Goal: Information Seeking & Learning: Learn about a topic

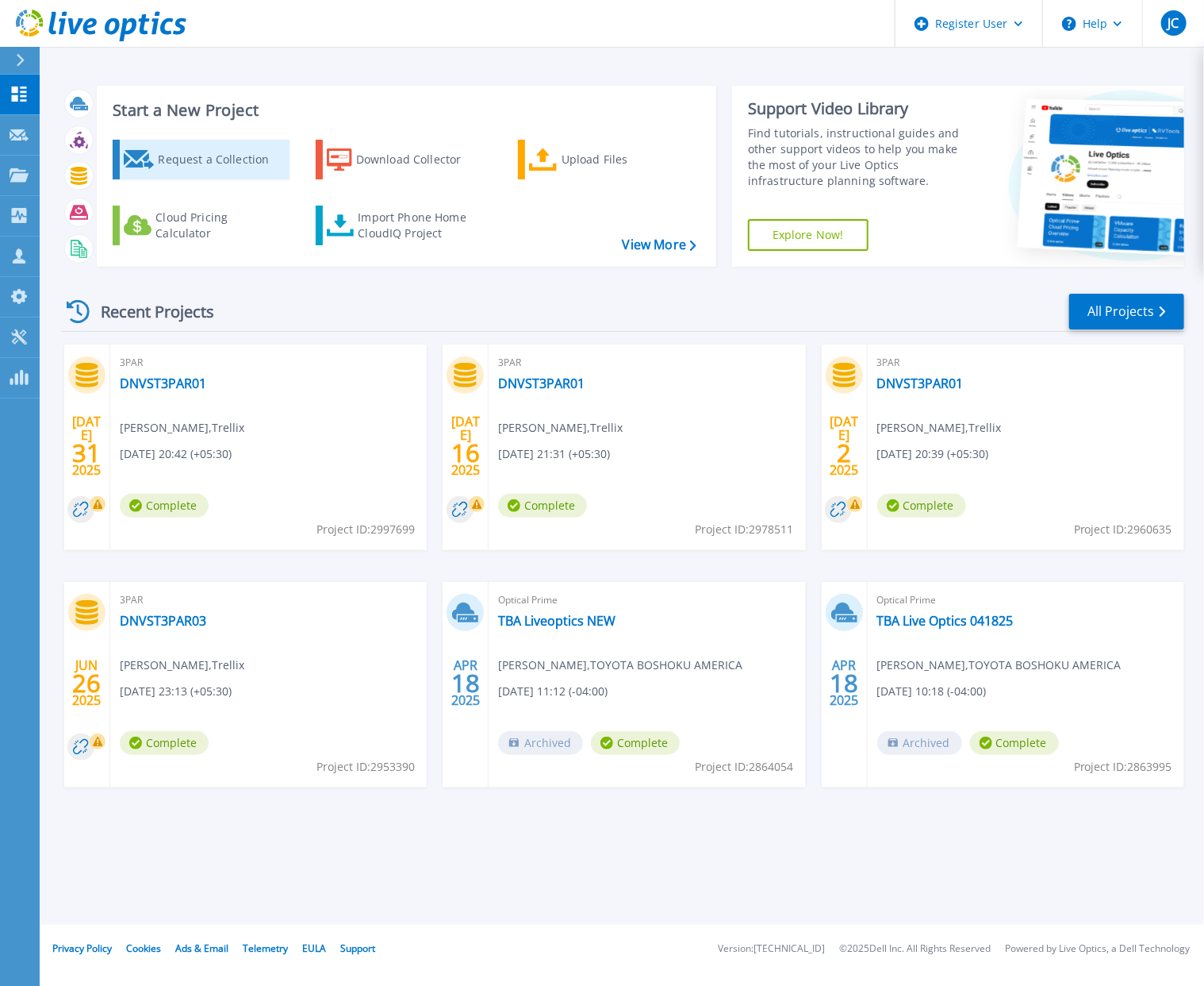
click at [231, 163] on div "Request a Collection" at bounding box center [221, 159] width 127 height 32
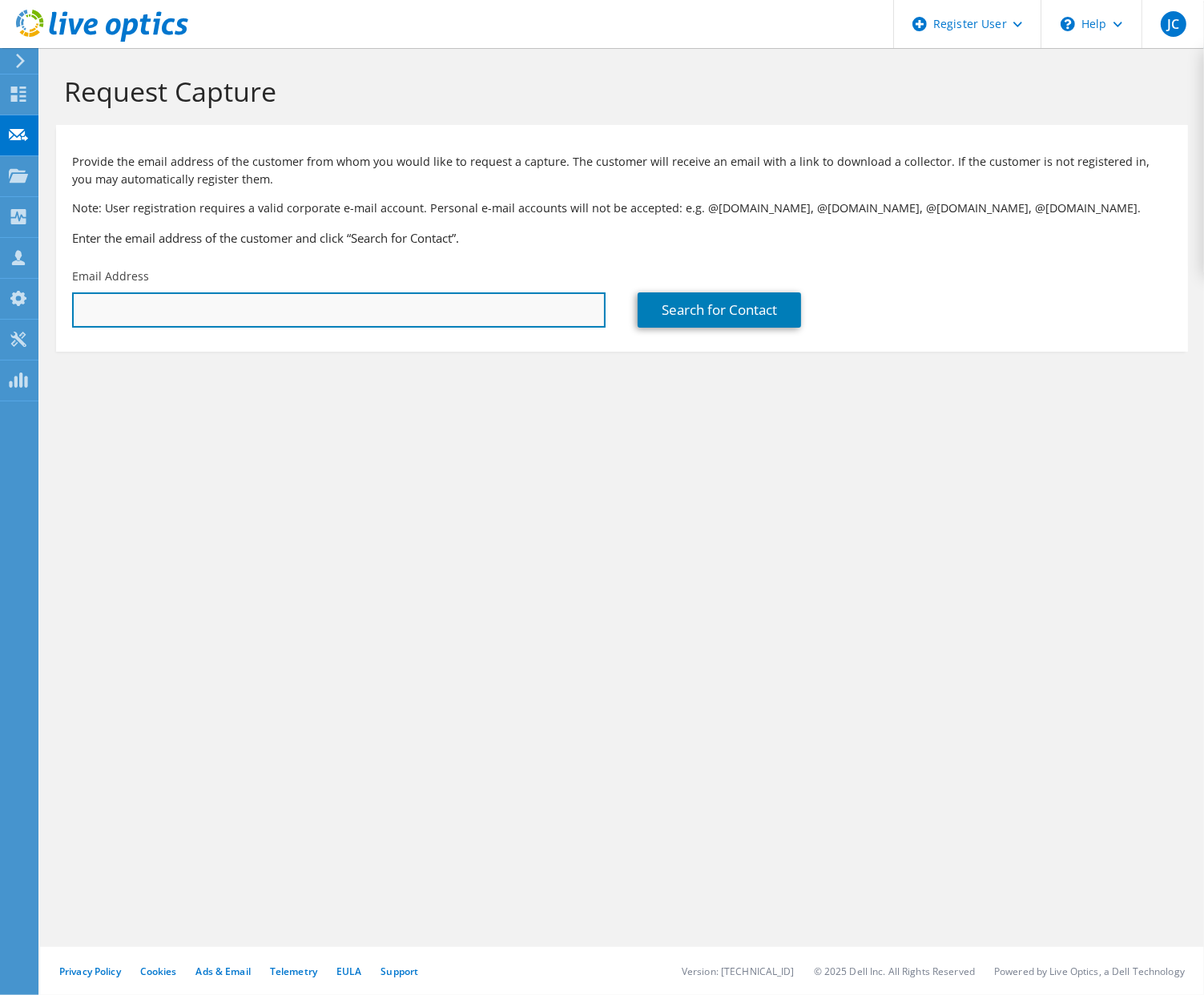
click at [240, 315] on input "text" at bounding box center [339, 309] width 534 height 36
paste input "[EMAIL_ADDRESS][DOMAIN_NAME]"
type input "[EMAIL_ADDRESS][DOMAIN_NAME]"
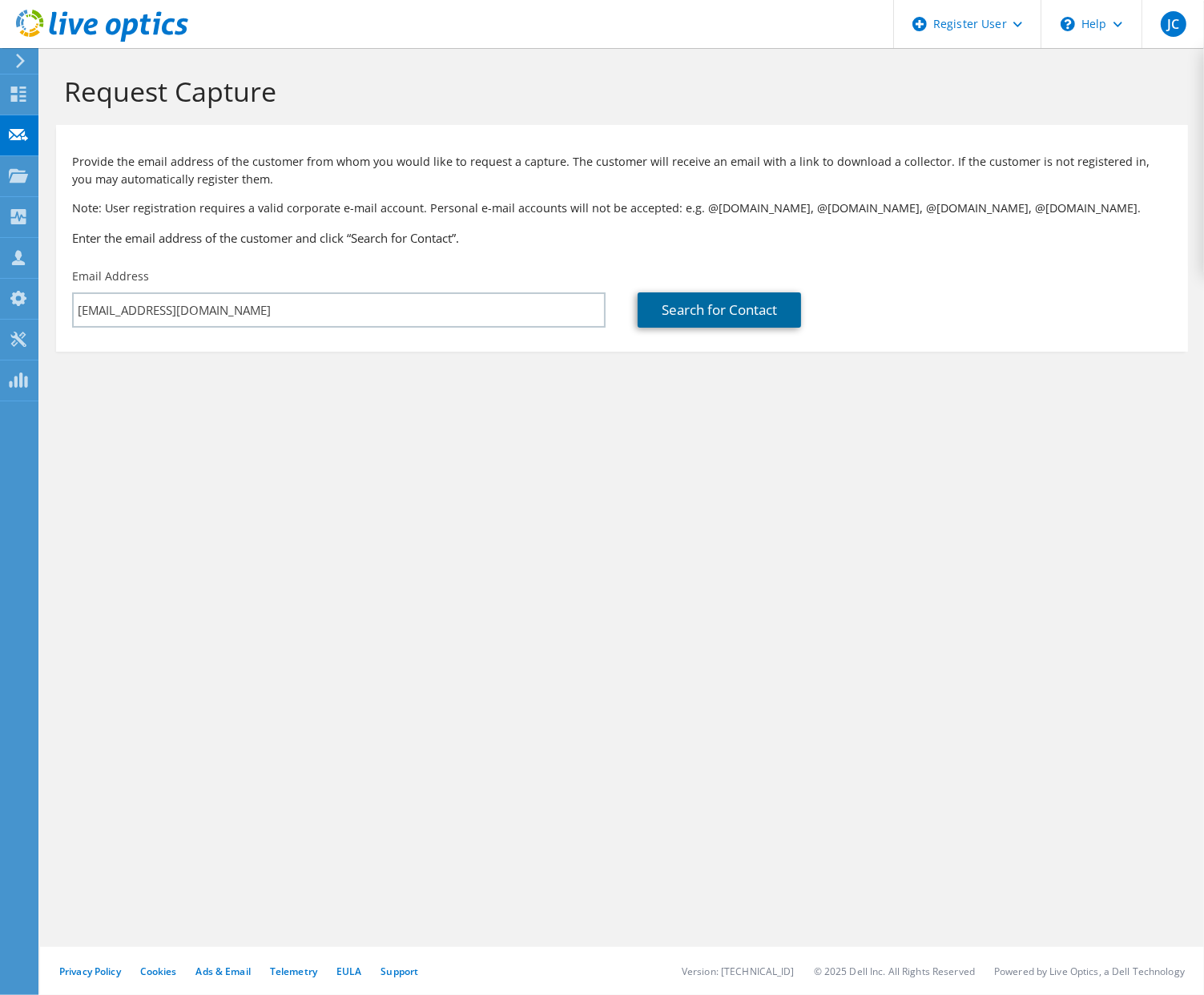
click at [729, 314] on link "Search for Contact" at bounding box center [720, 309] width 164 height 36
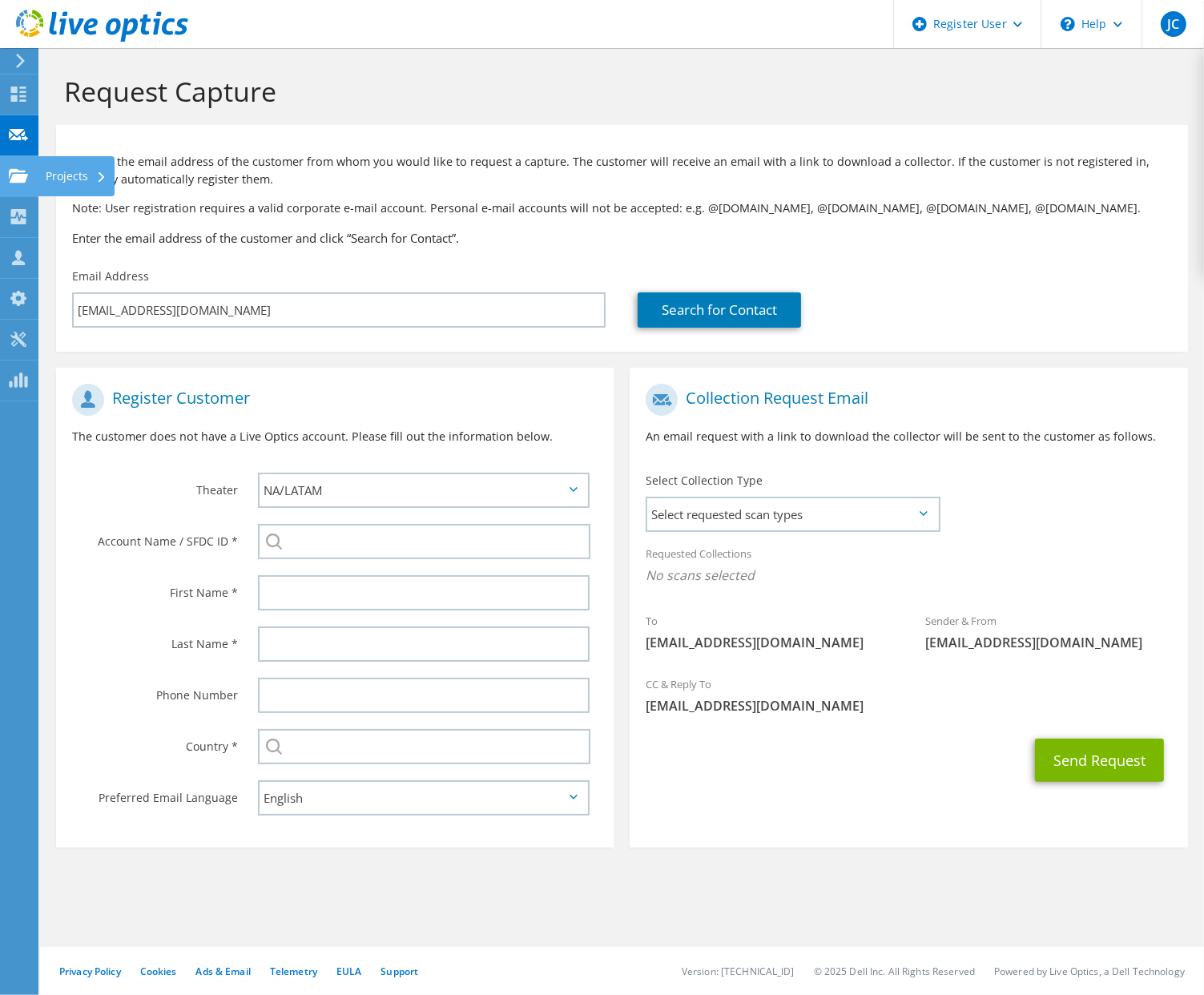
click at [23, 177] on use at bounding box center [18, 175] width 19 height 14
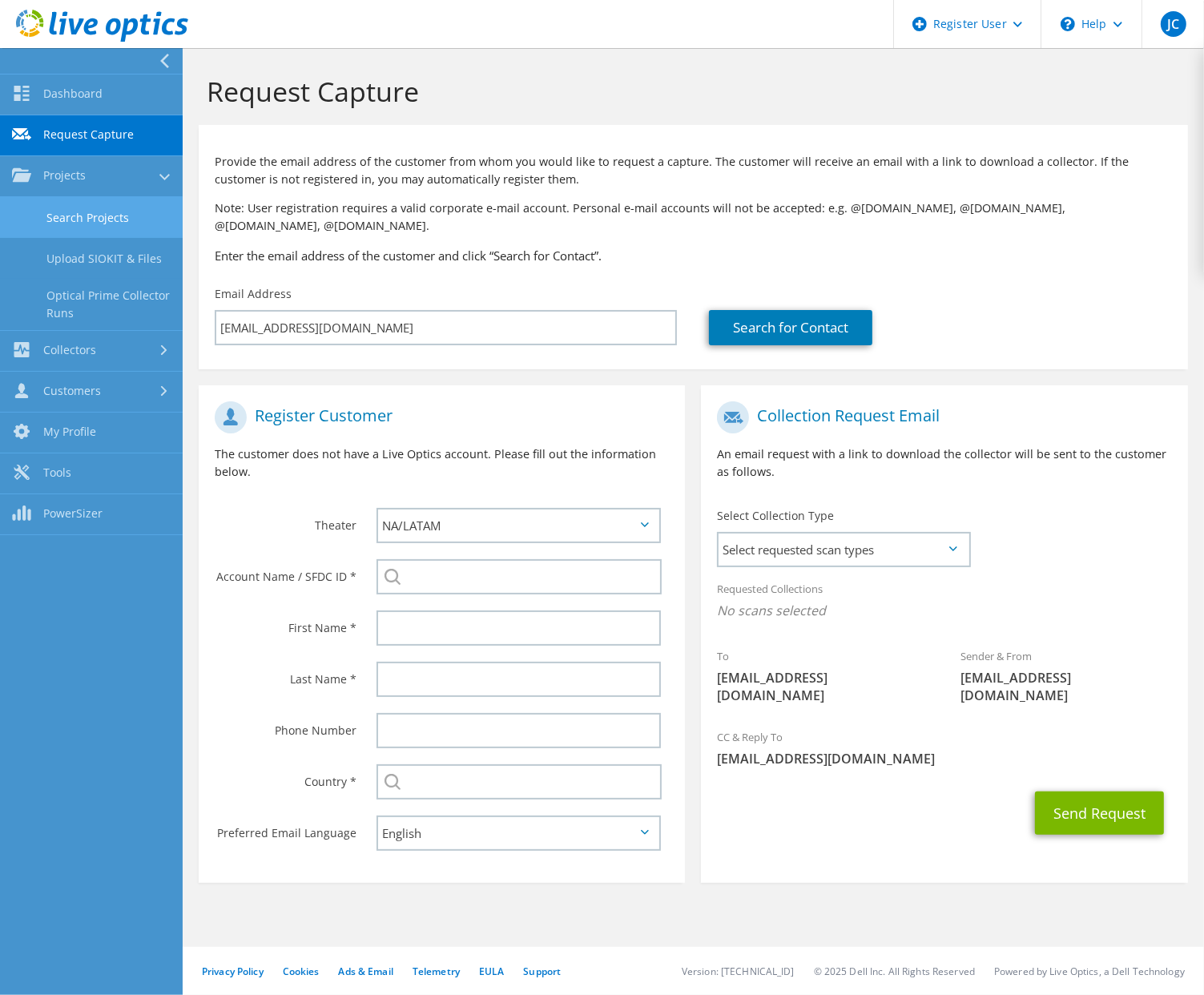
click at [70, 223] on link "Search Projects" at bounding box center [92, 217] width 183 height 41
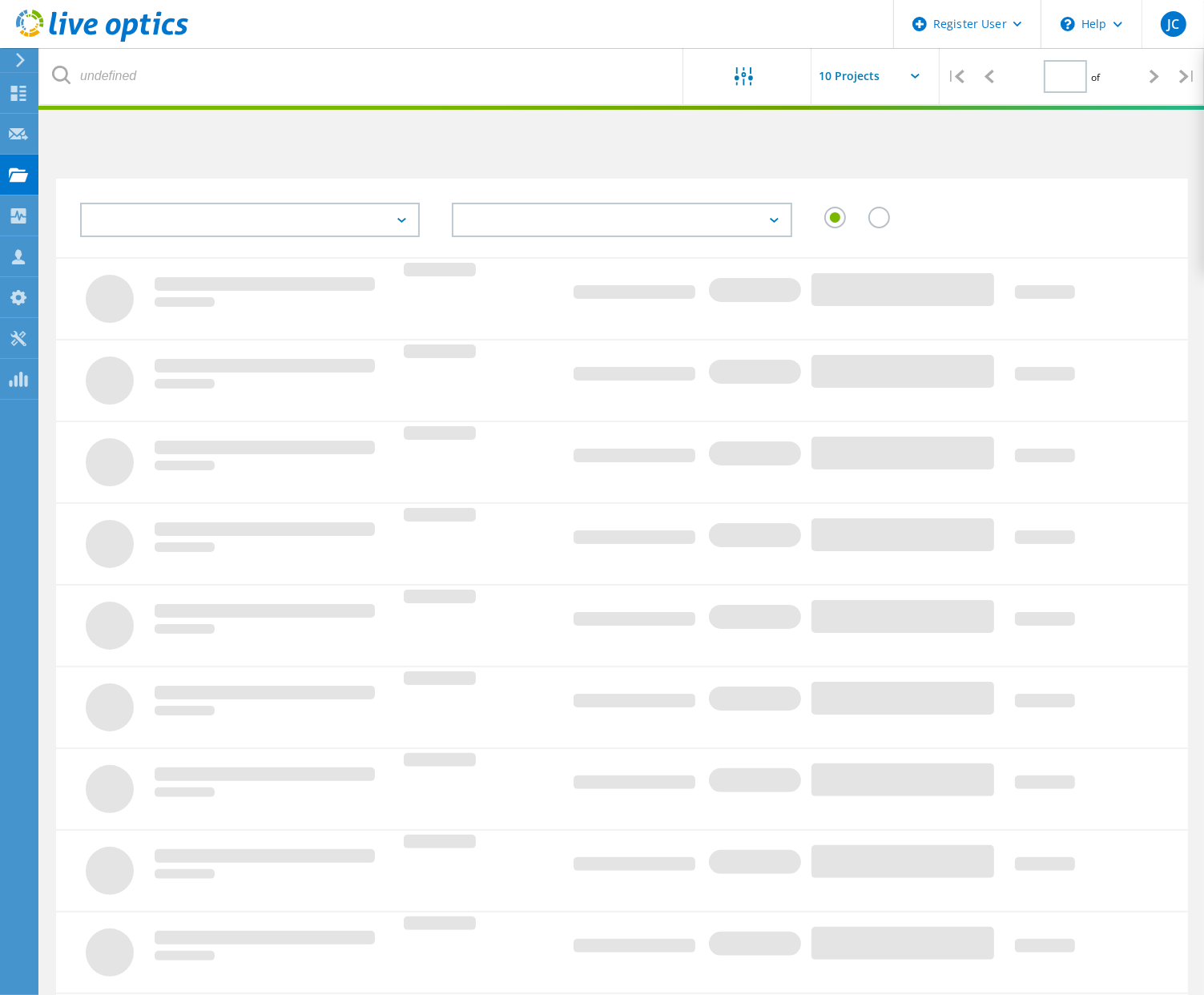
type input "1"
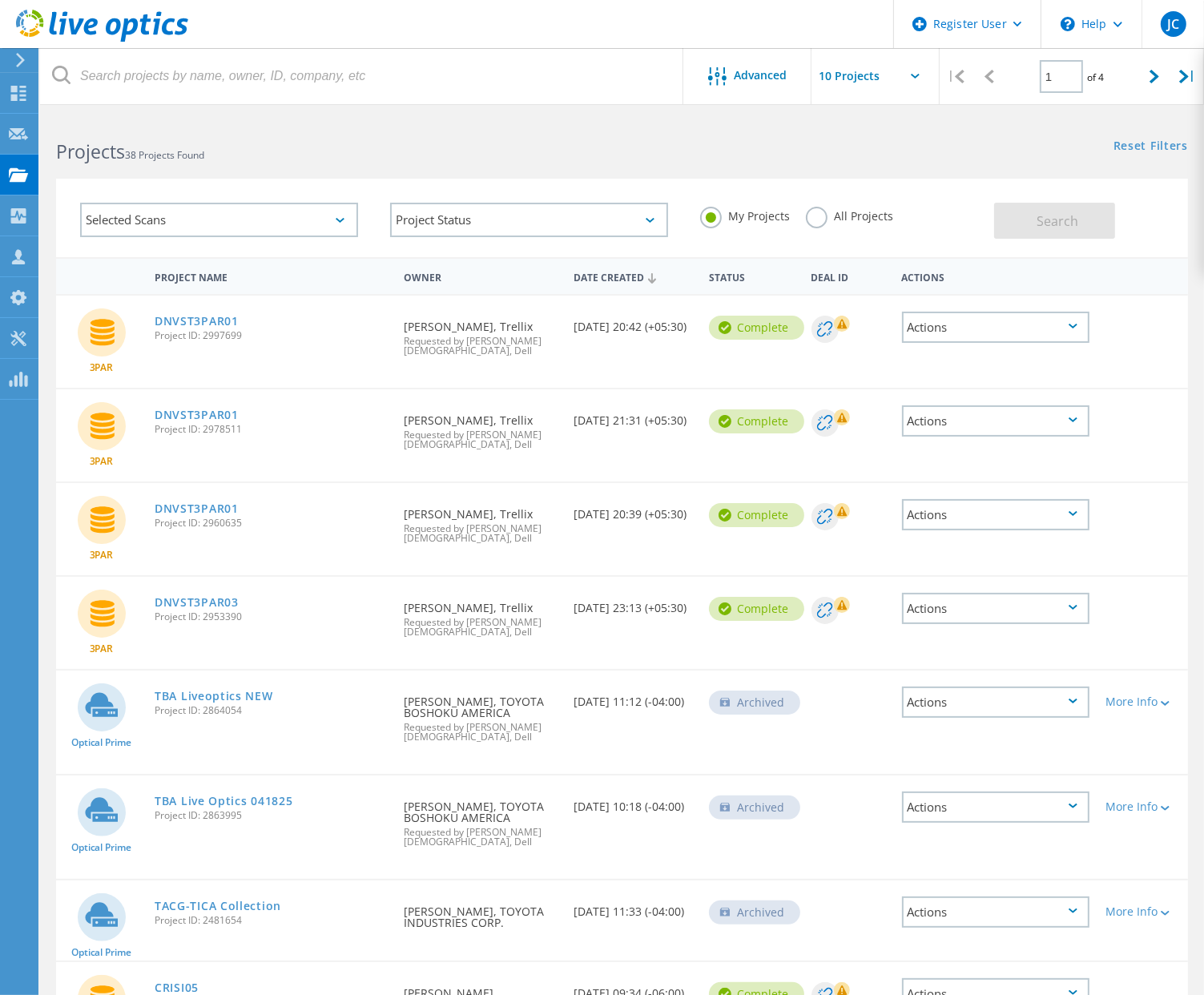
click at [238, 225] on div "Selected Scans" at bounding box center [220, 220] width 278 height 35
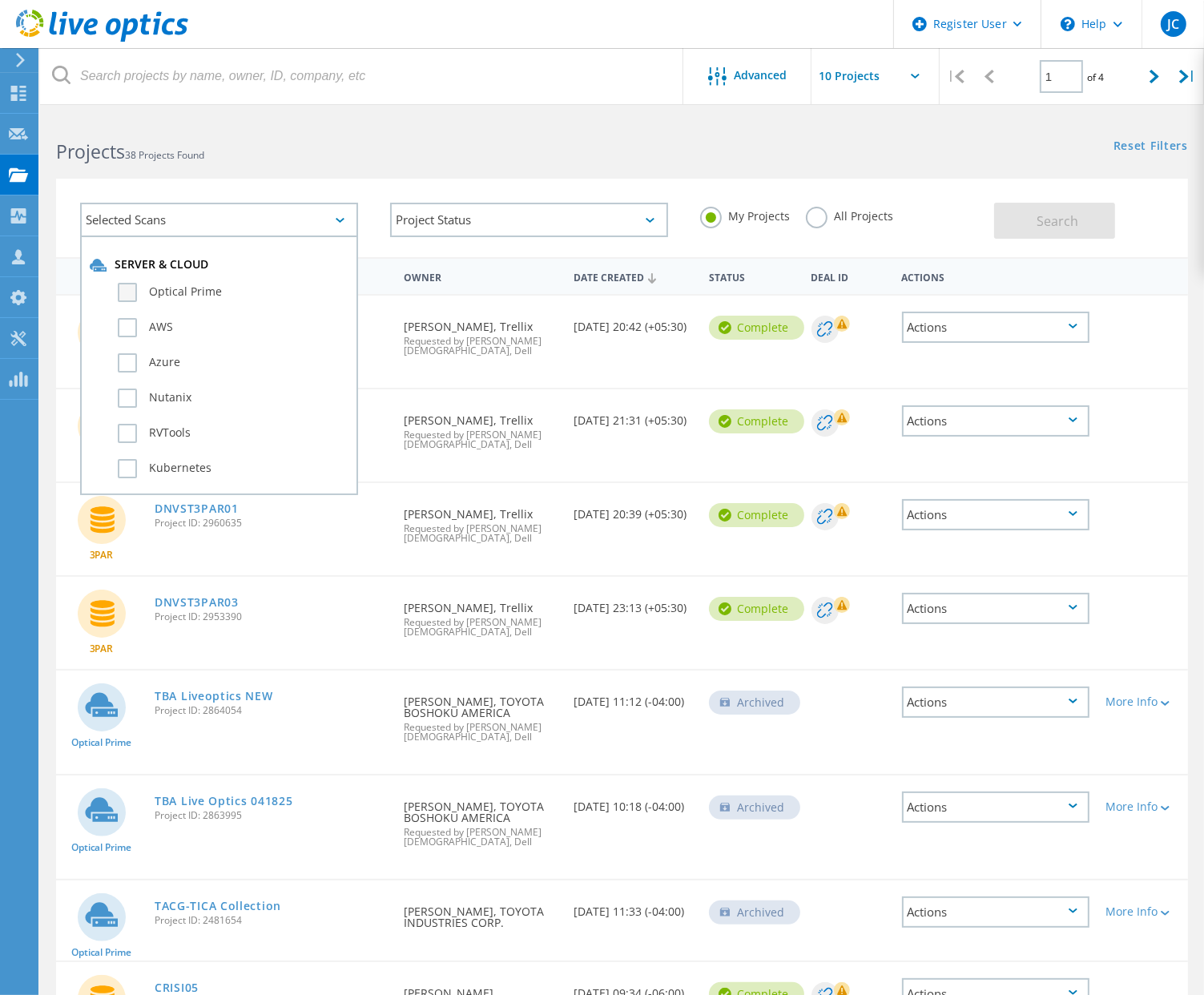
click at [162, 294] on label "Optical Prime" at bounding box center [233, 292] width 231 height 19
click at [0, 0] on input "Optical Prime" at bounding box center [0, 0] width 0 height 0
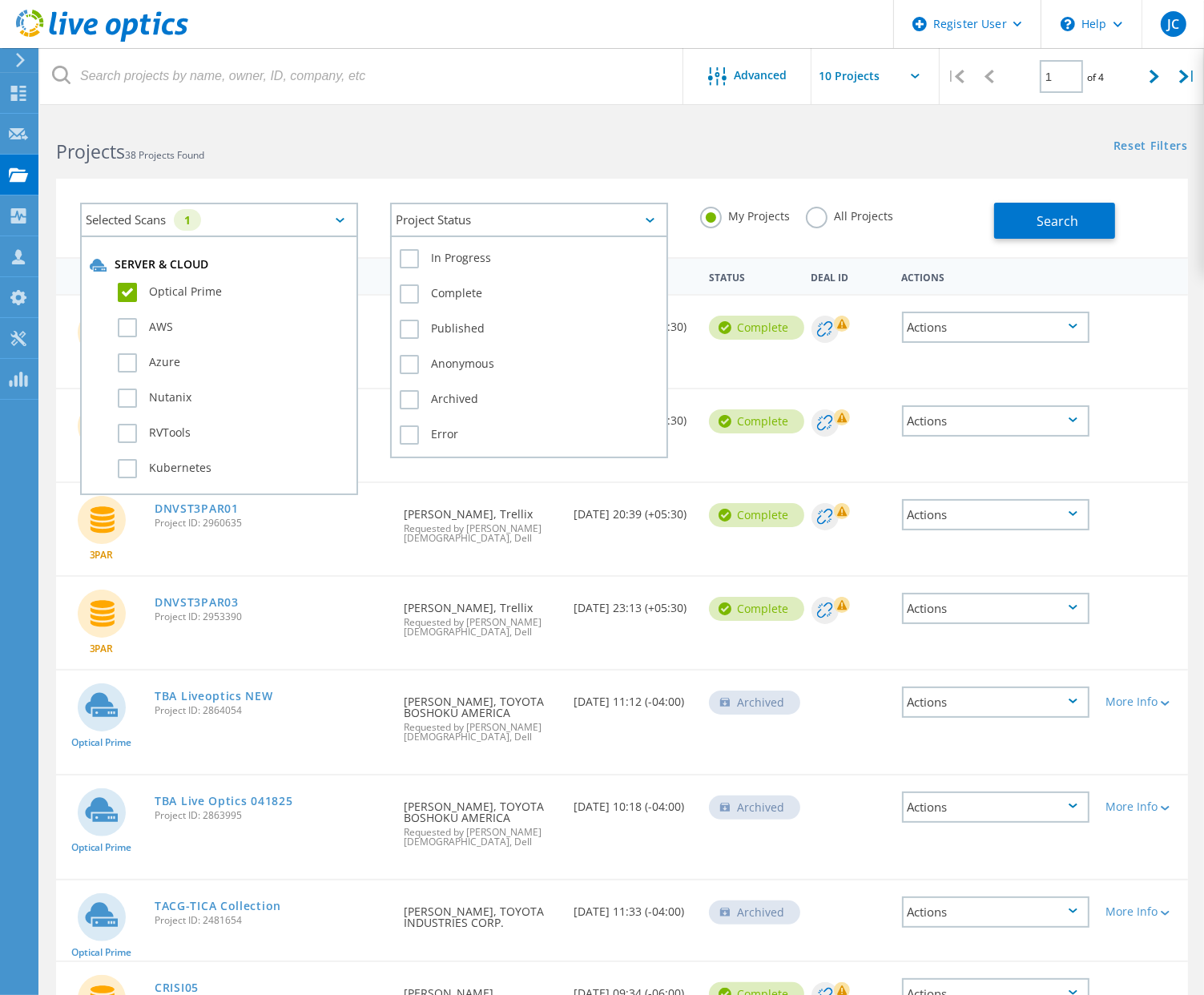
click at [552, 222] on div "Project Status" at bounding box center [529, 220] width 278 height 35
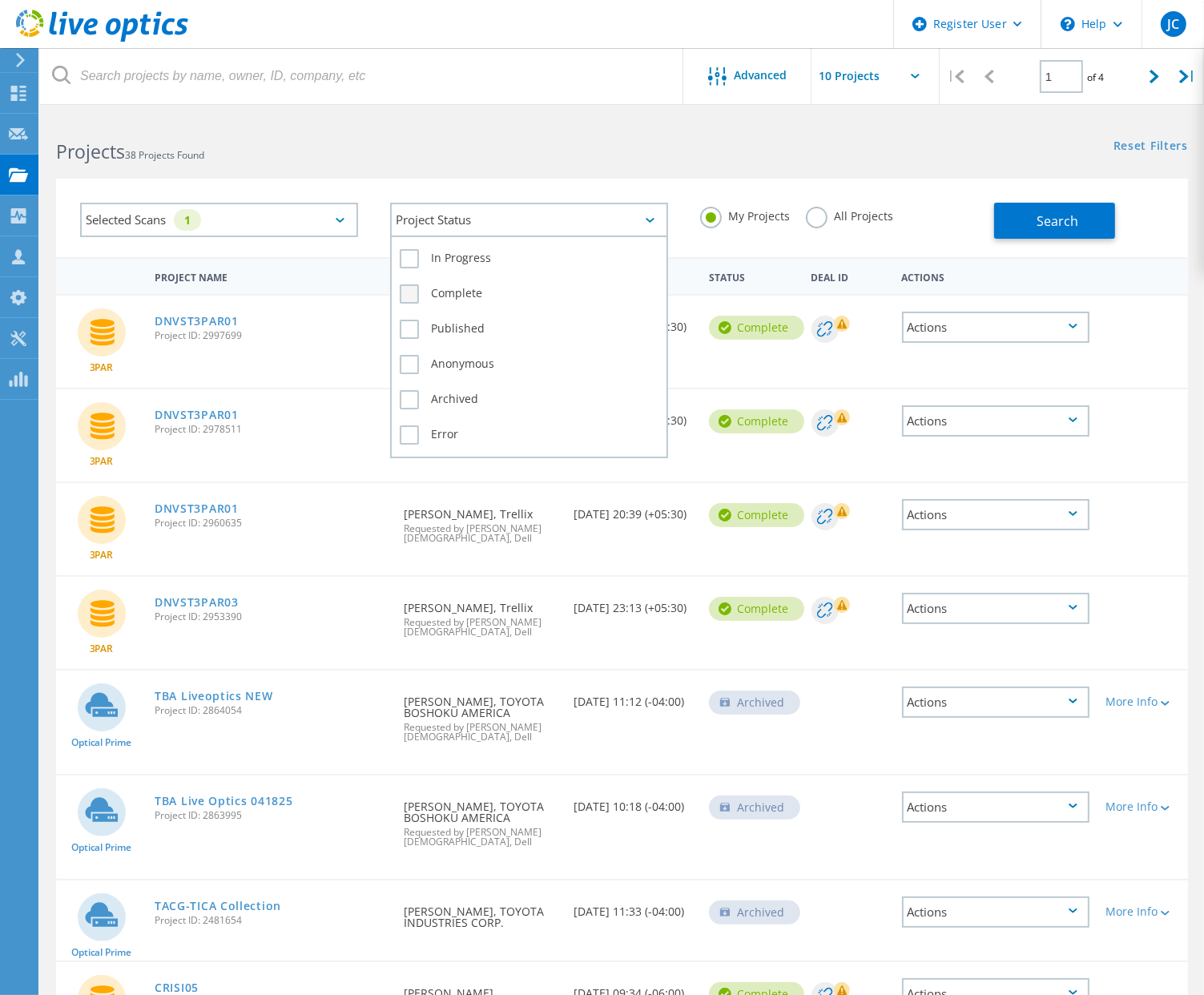
click at [449, 287] on label "Complete" at bounding box center [529, 294] width 259 height 19
click at [0, 0] on input "Complete" at bounding box center [0, 0] width 0 height 0
click at [446, 321] on label "Published" at bounding box center [529, 329] width 259 height 19
click at [0, 0] on input "Published" at bounding box center [0, 0] width 0 height 0
click at [448, 399] on label "Archived" at bounding box center [529, 399] width 259 height 19
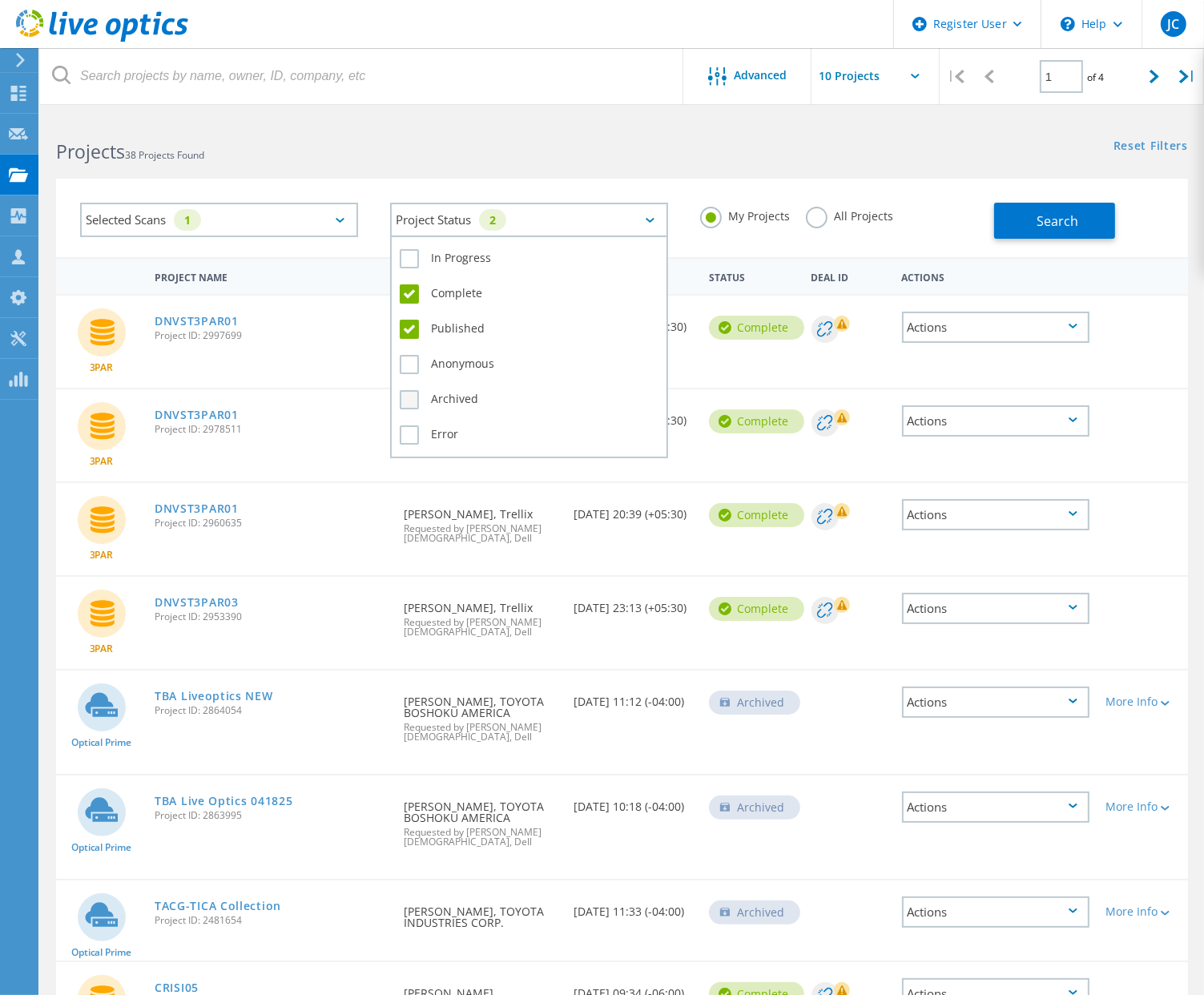
click at [0, 0] on input "Archived" at bounding box center [0, 0] width 0 height 0
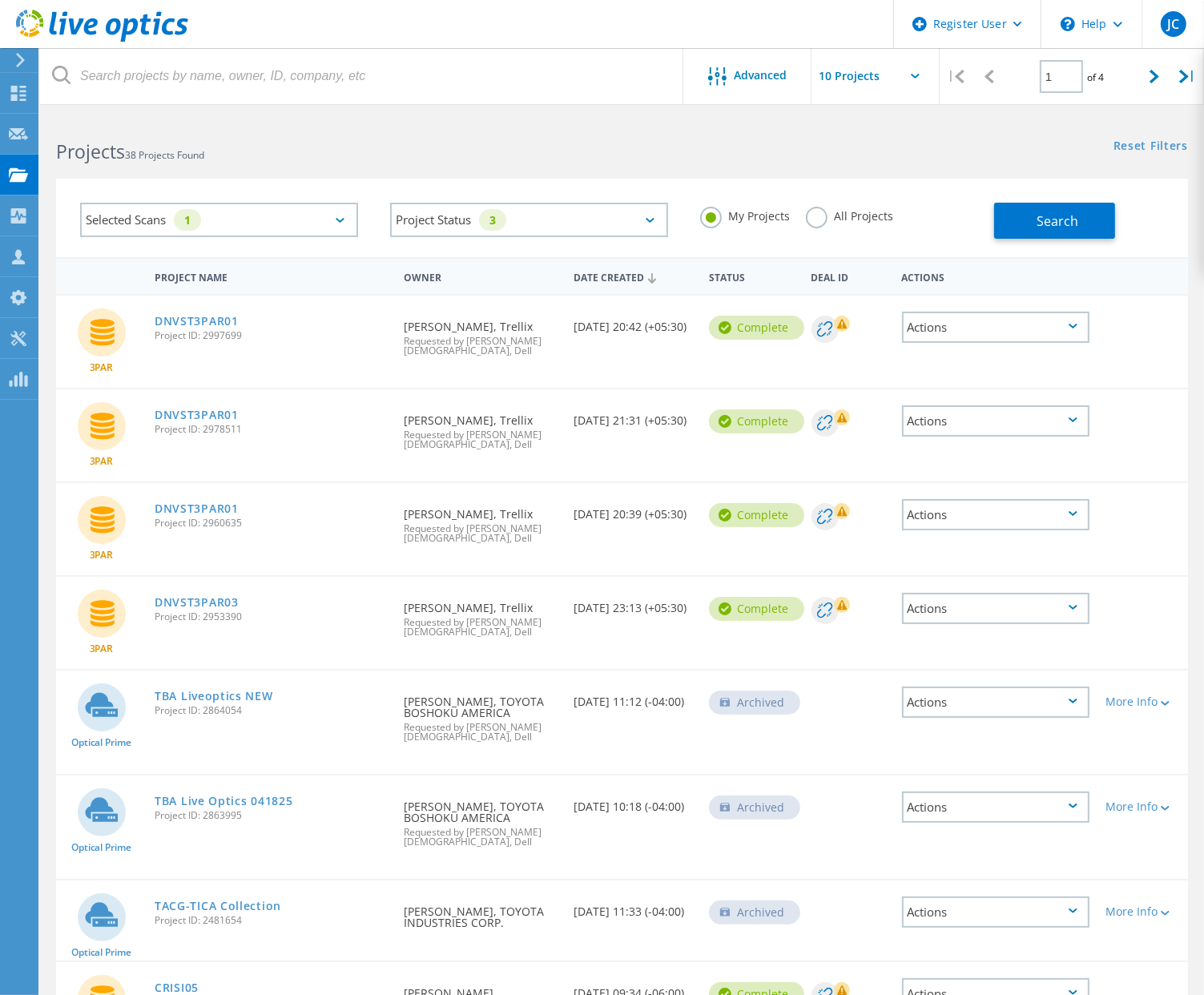
click at [832, 221] on label "All Projects" at bounding box center [849, 214] width 87 height 16
click at [0, 0] on input "All Projects" at bounding box center [0, 0] width 0 height 0
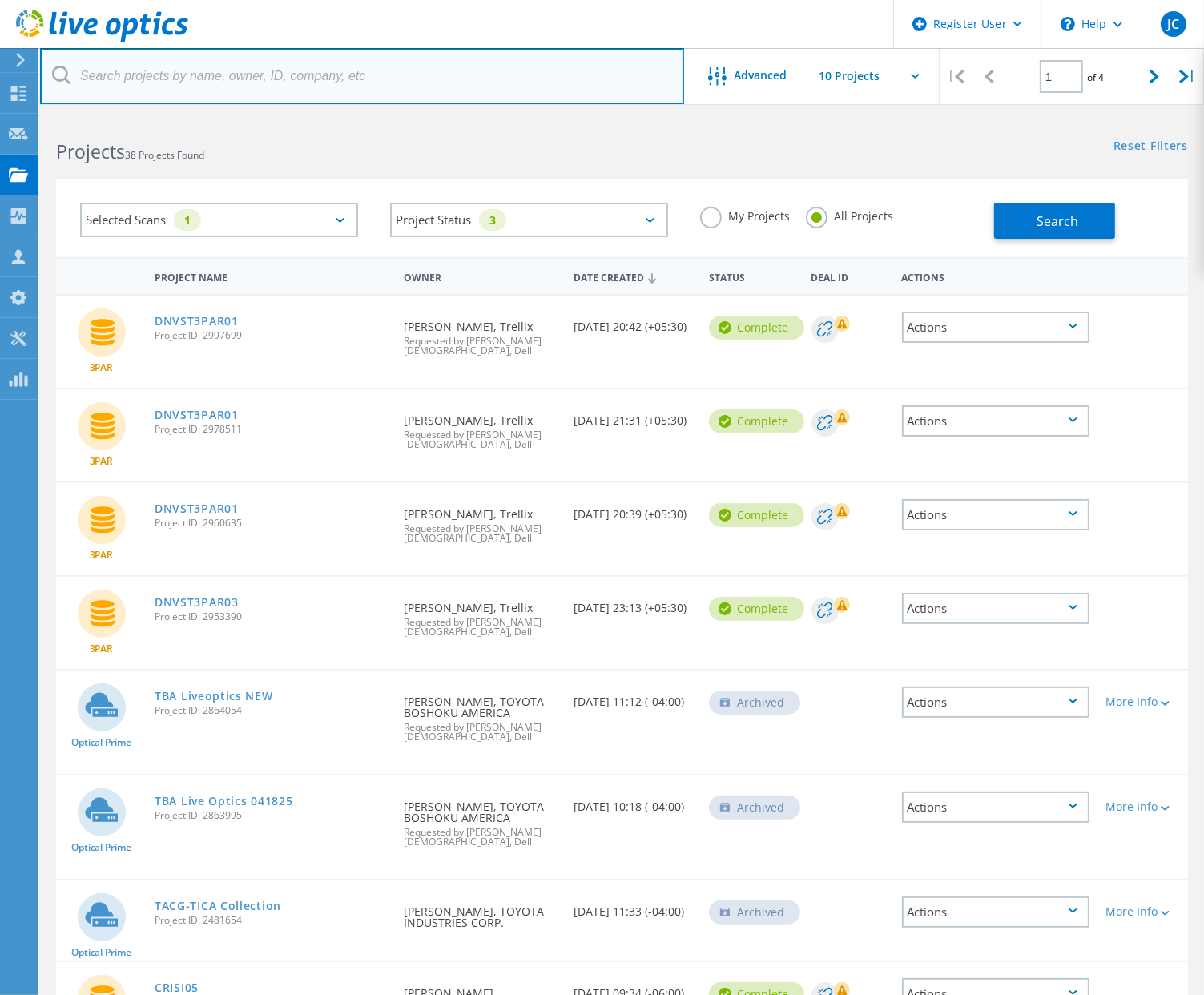
click at [455, 91] on input "text" at bounding box center [363, 76] width 645 height 56
type input "shiroki"
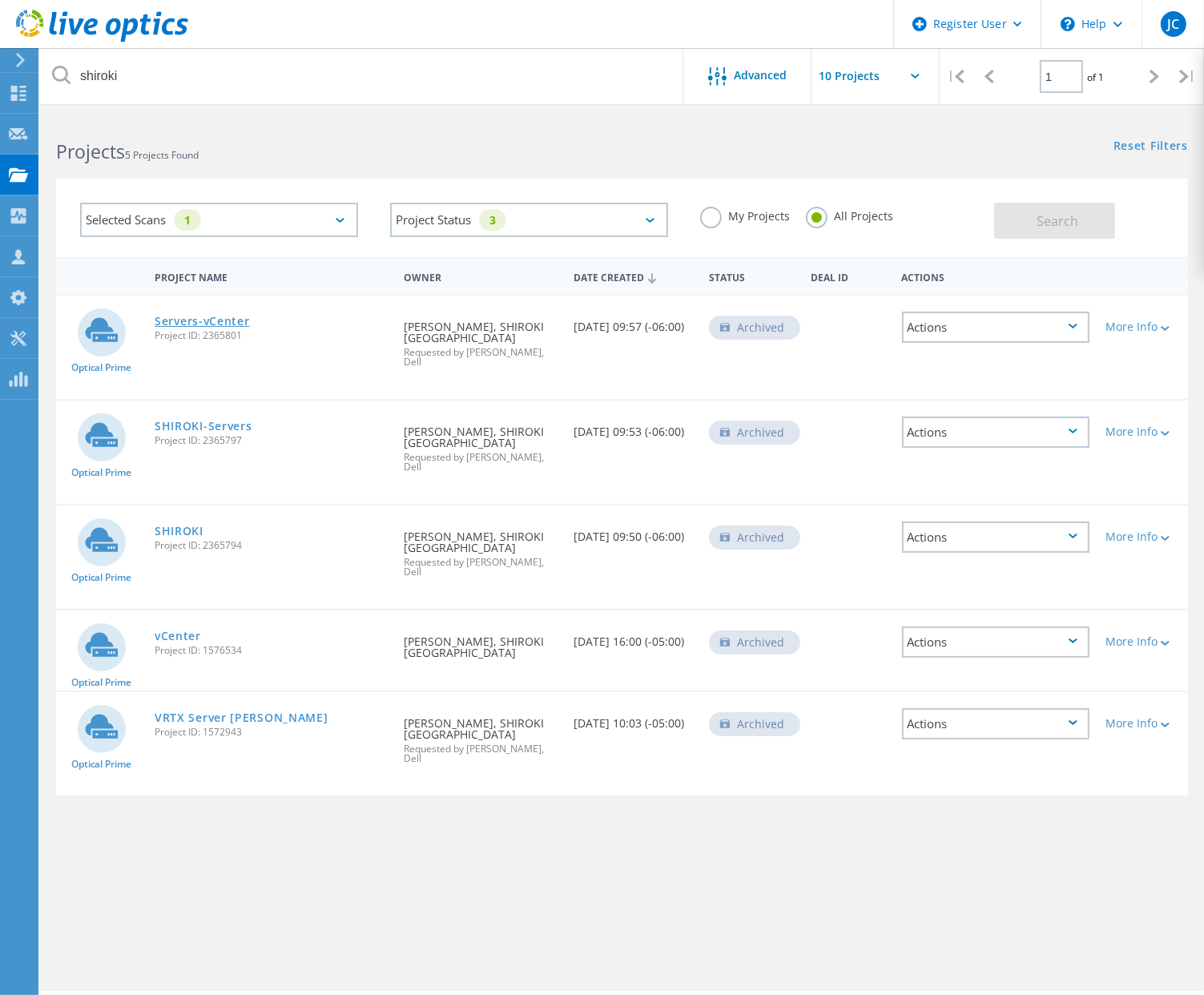
click at [228, 318] on link "Servers-vCenter" at bounding box center [202, 321] width 95 height 11
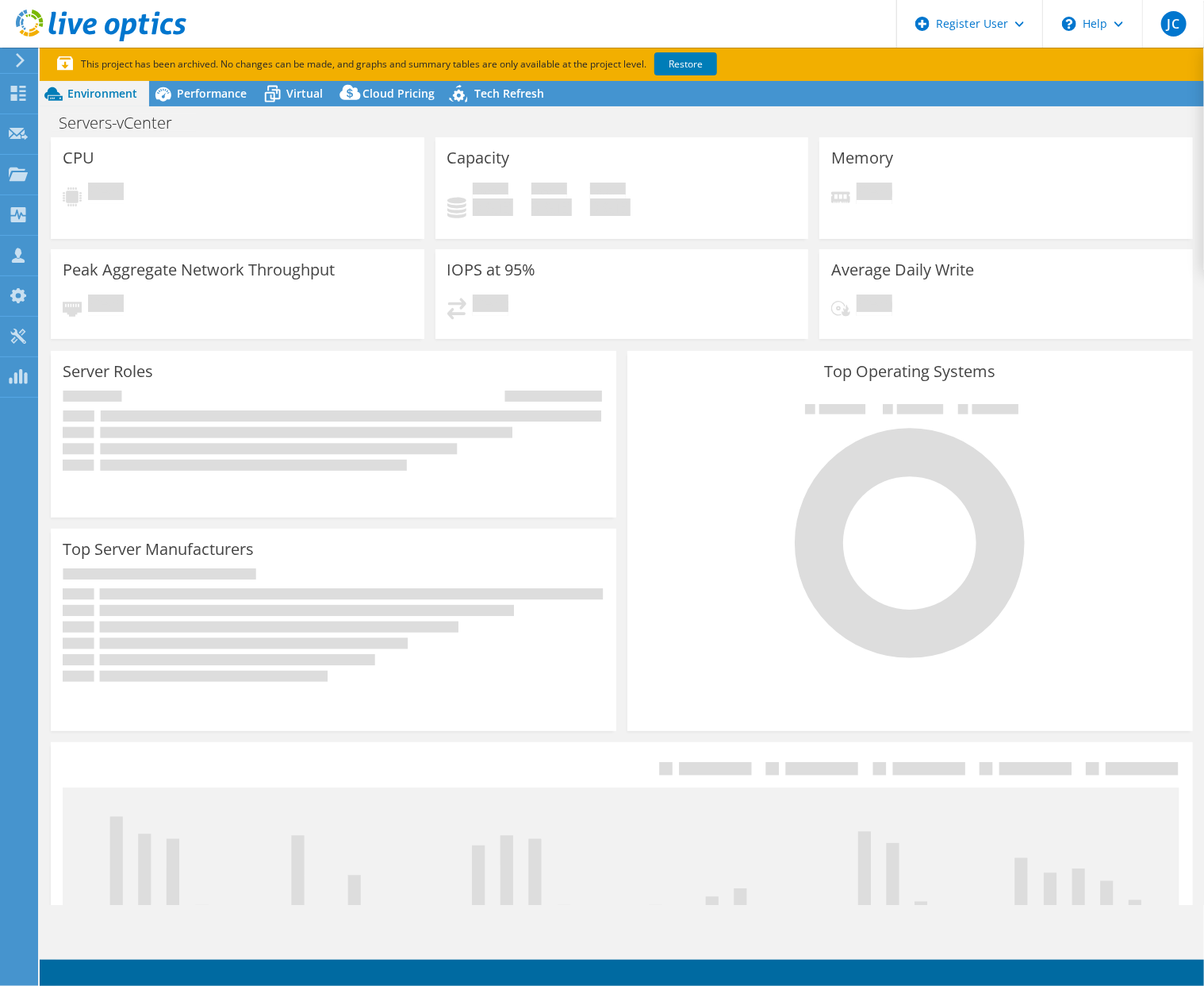
select select "USD"
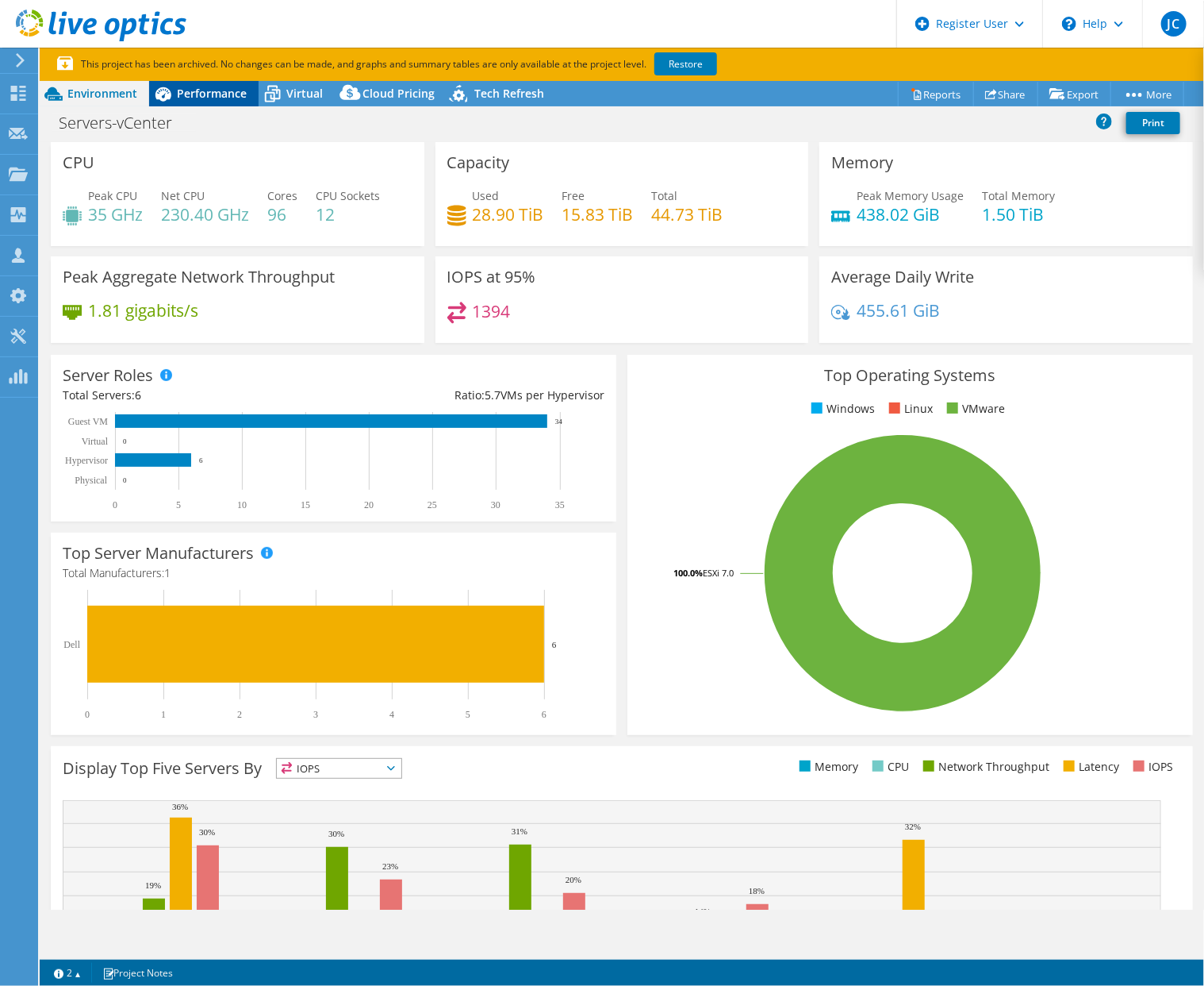
click at [208, 90] on span "Performance" at bounding box center [211, 93] width 70 height 15
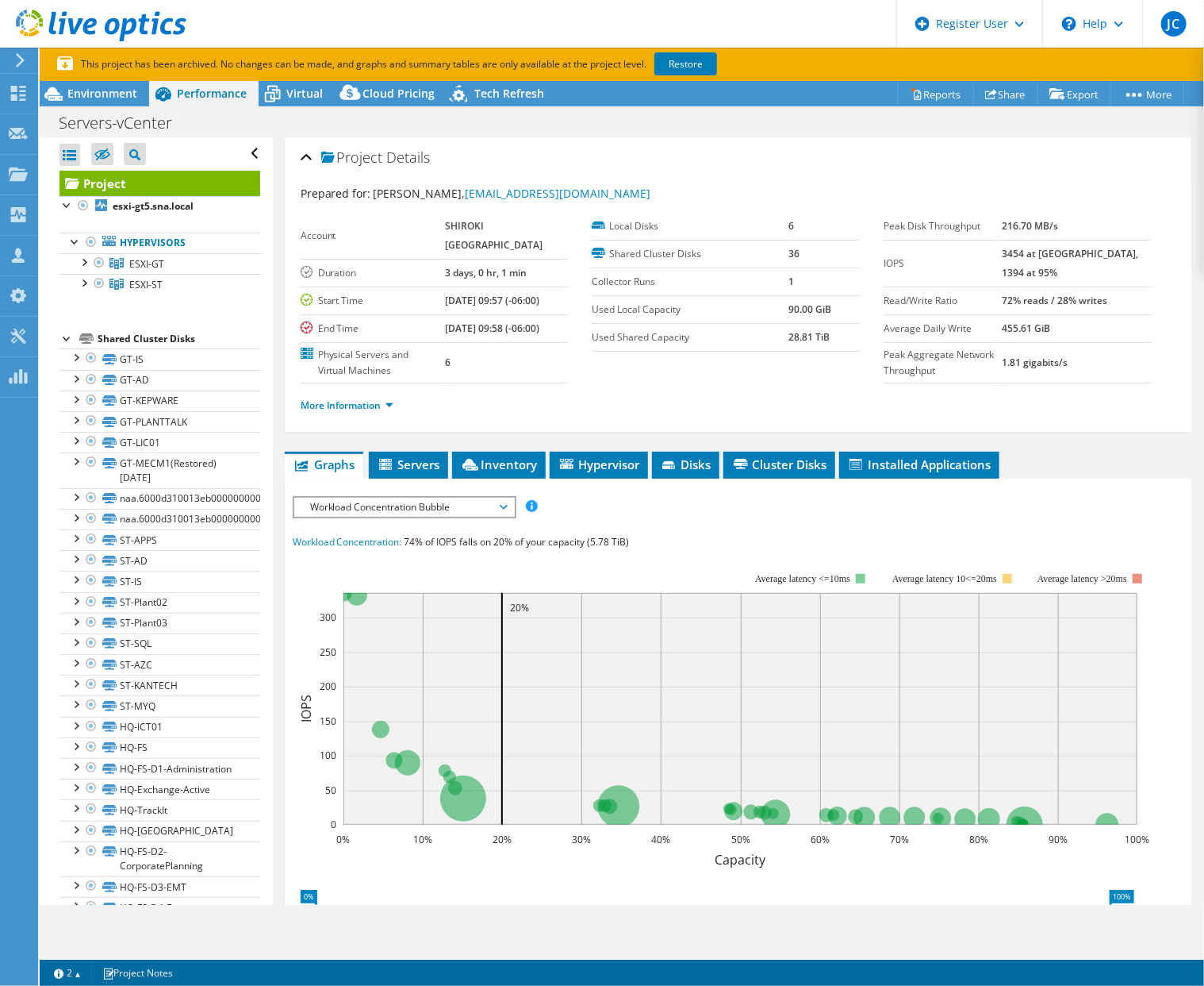
scroll to position [80, 0]
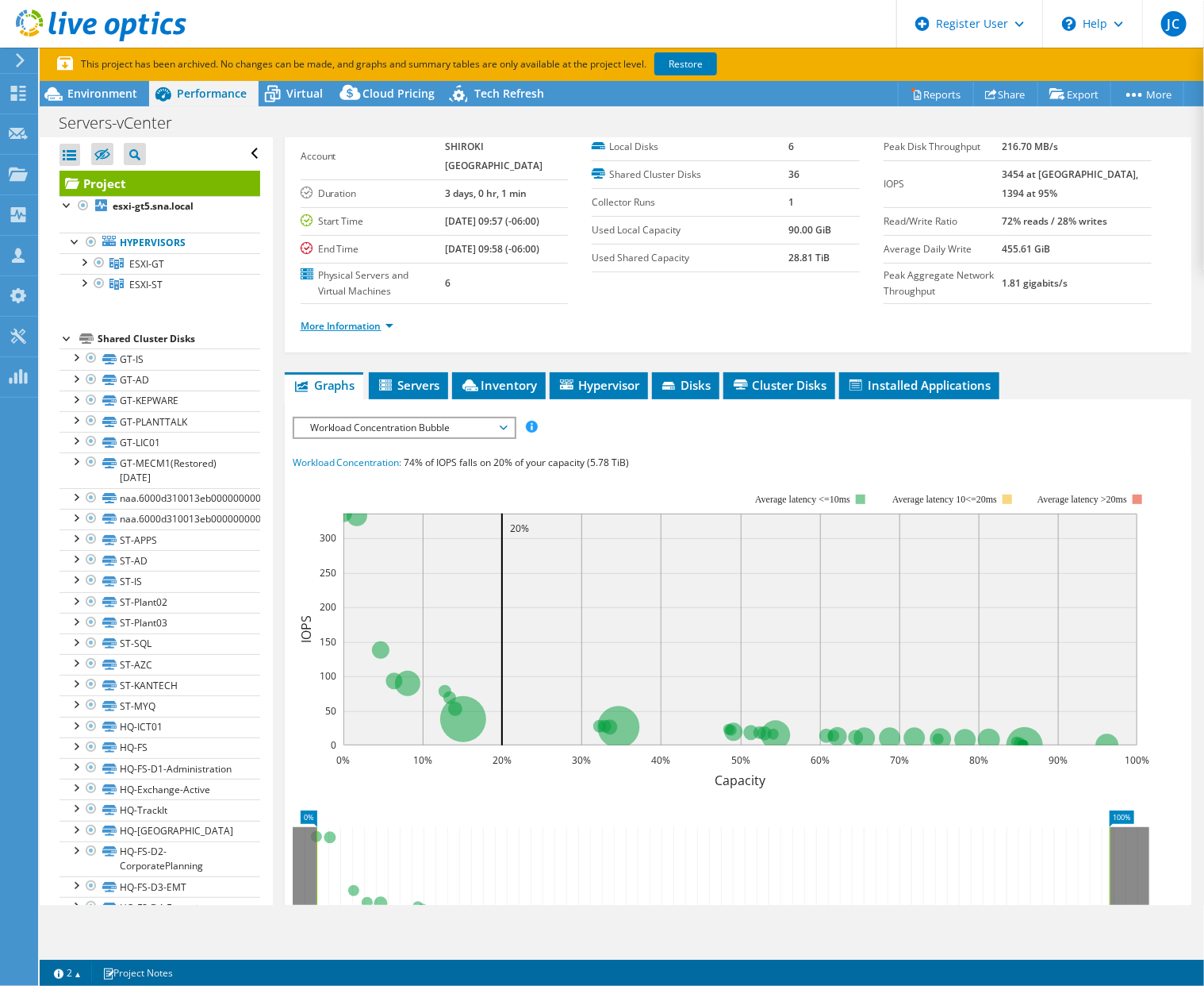
click at [354, 333] on link "More Information" at bounding box center [347, 326] width 92 height 14
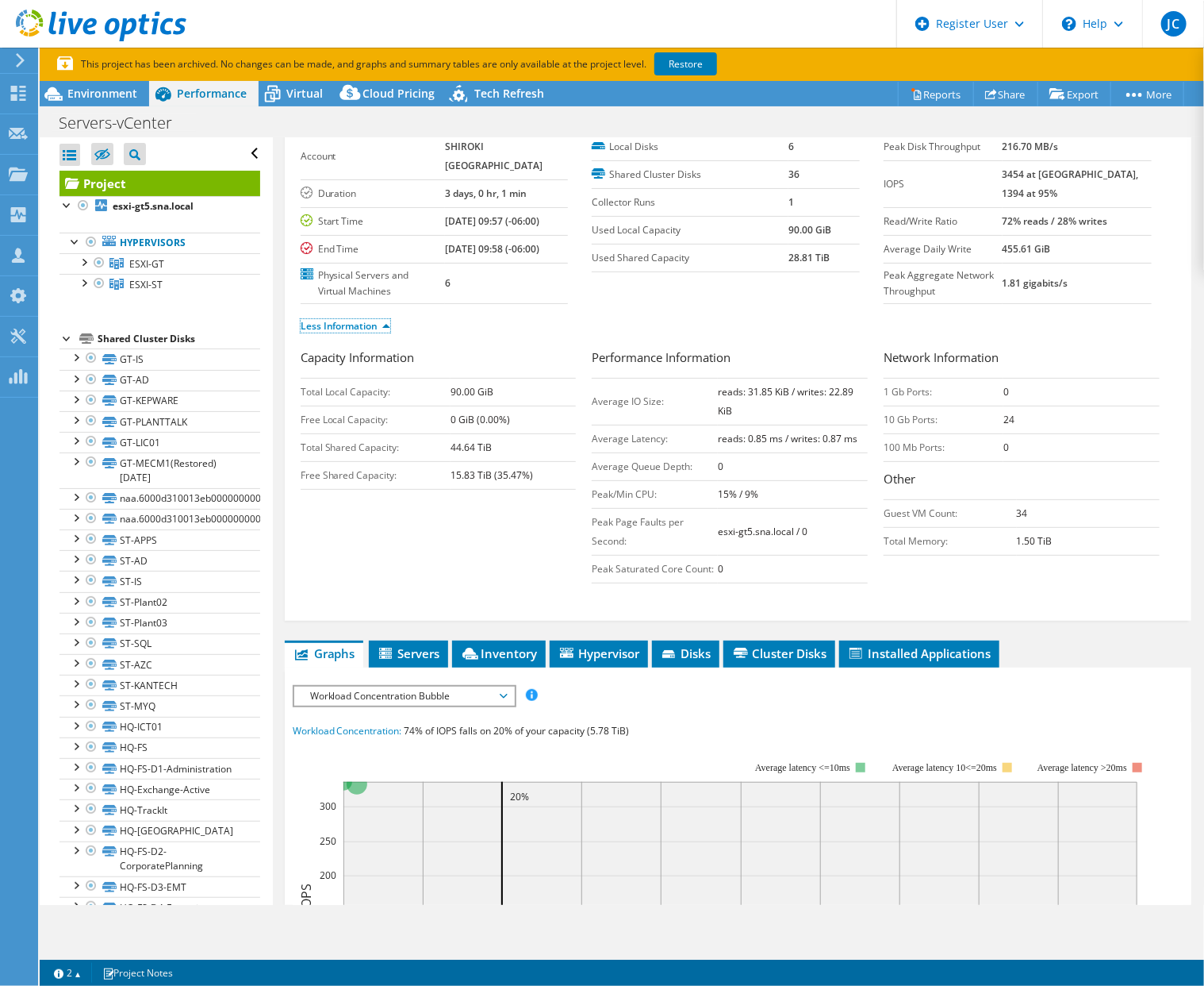
scroll to position [0, 0]
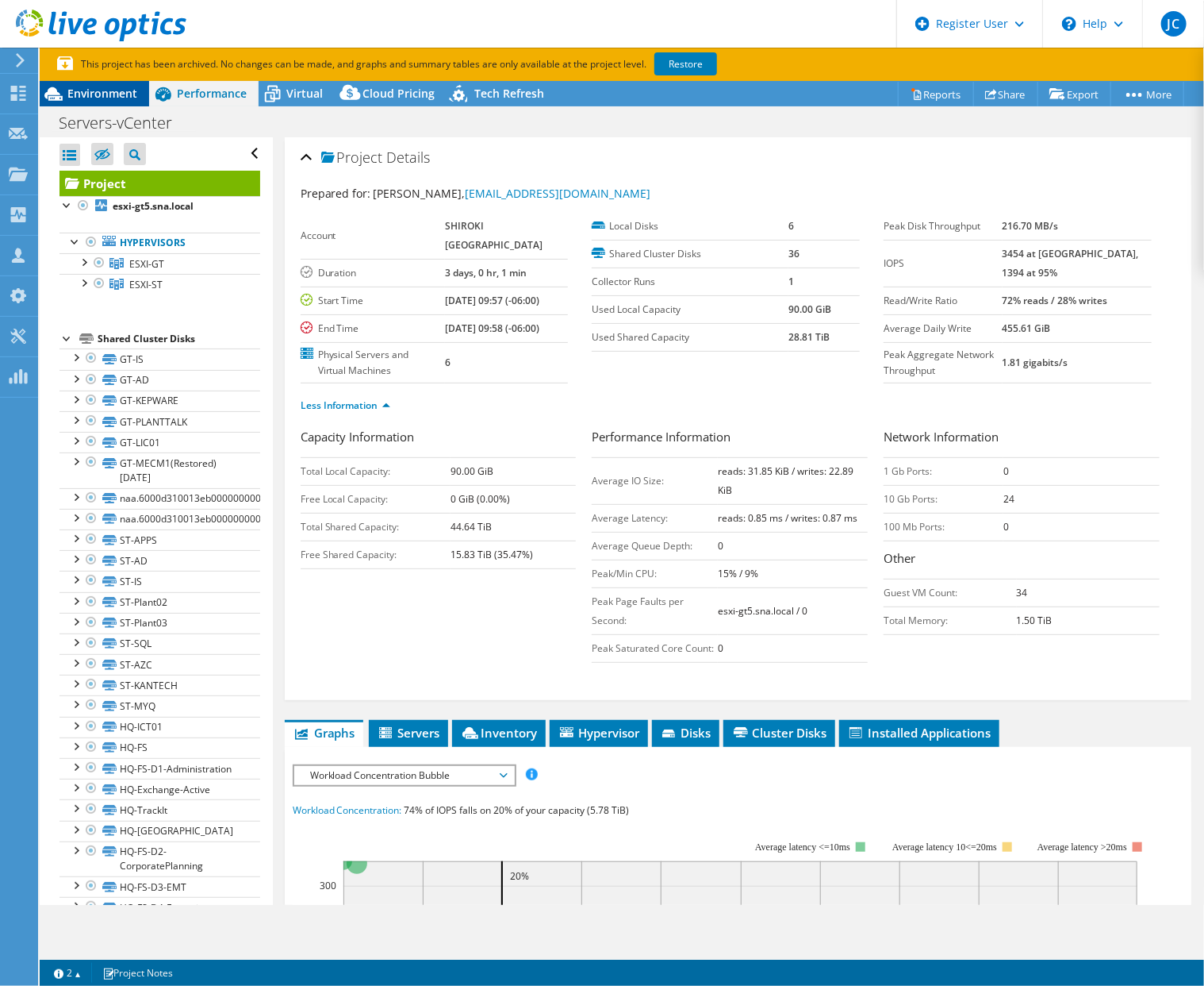
click at [123, 94] on span "Environment" at bounding box center [102, 93] width 70 height 15
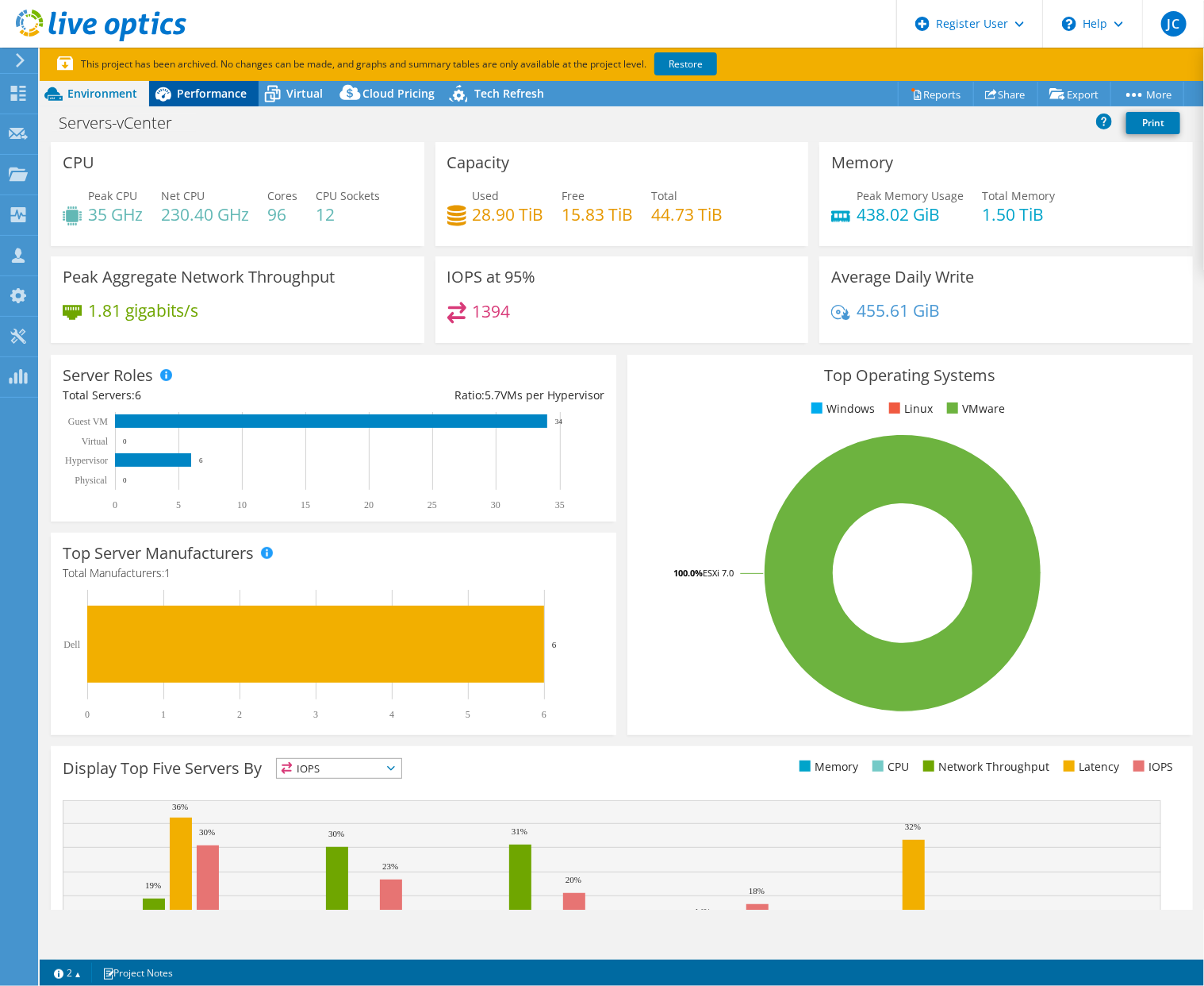
click at [224, 99] on span "Performance" at bounding box center [211, 93] width 70 height 15
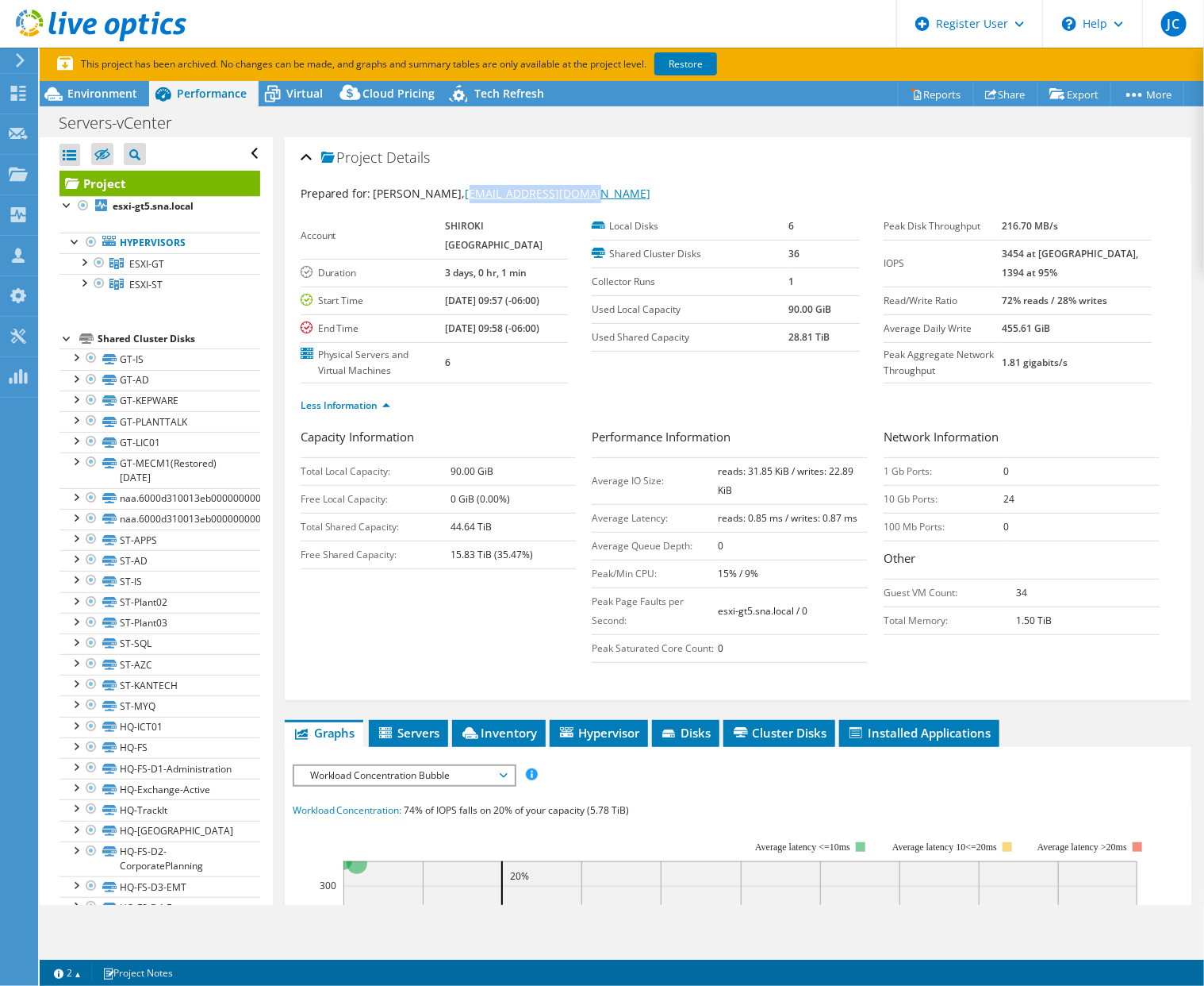
drag, startPoint x: 580, startPoint y: 194, endPoint x: 435, endPoint y: 191, distance: 145.0
click at [435, 191] on div "Prepared for: Jose Lopez, JLopez@Shiroki-NA.com" at bounding box center [738, 194] width 875 height 18
click at [584, 193] on div "Prepared for: Jose Lopez, JLopez@Shiroki-NA.com" at bounding box center [738, 194] width 875 height 18
drag, startPoint x: 565, startPoint y: 194, endPoint x: 432, endPoint y: 200, distance: 133.1
click at [432, 200] on div "Prepared for: Jose Lopez, JLopez@Shiroki-NA.com" at bounding box center [738, 194] width 875 height 18
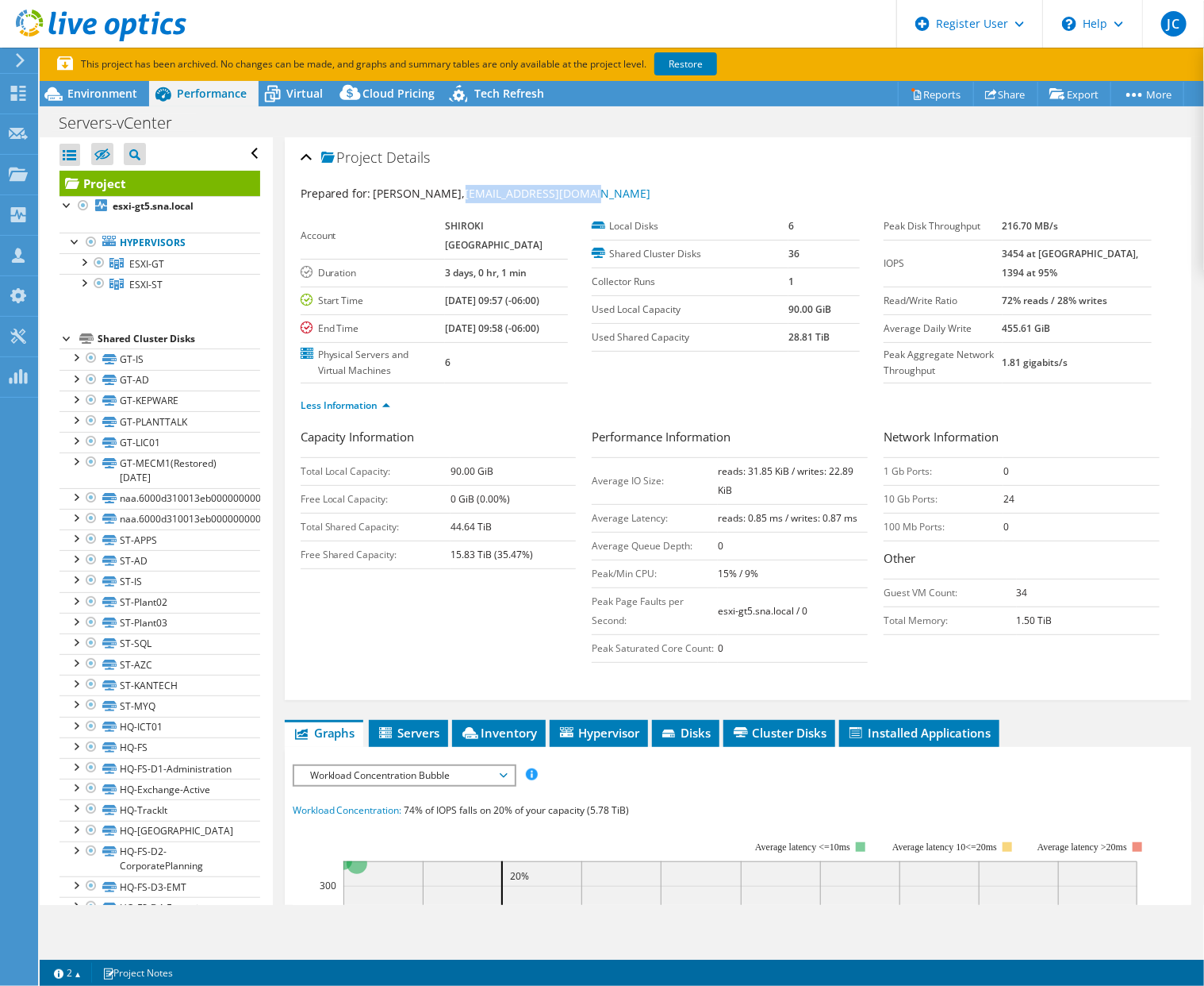
copy link "JLopez@Shiroki-NA.com"
